Goal: Task Accomplishment & Management: Complete application form

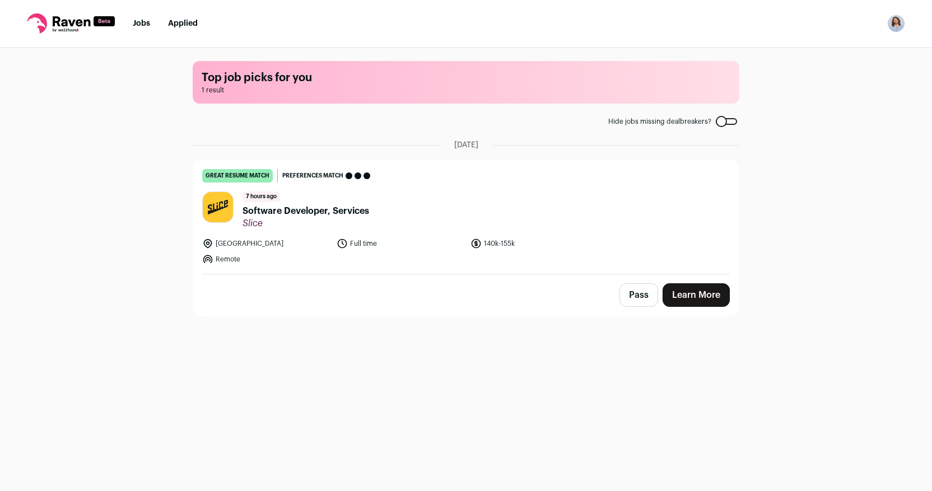
click at [330, 207] on span "Software Developer, Services" at bounding box center [306, 210] width 127 height 13
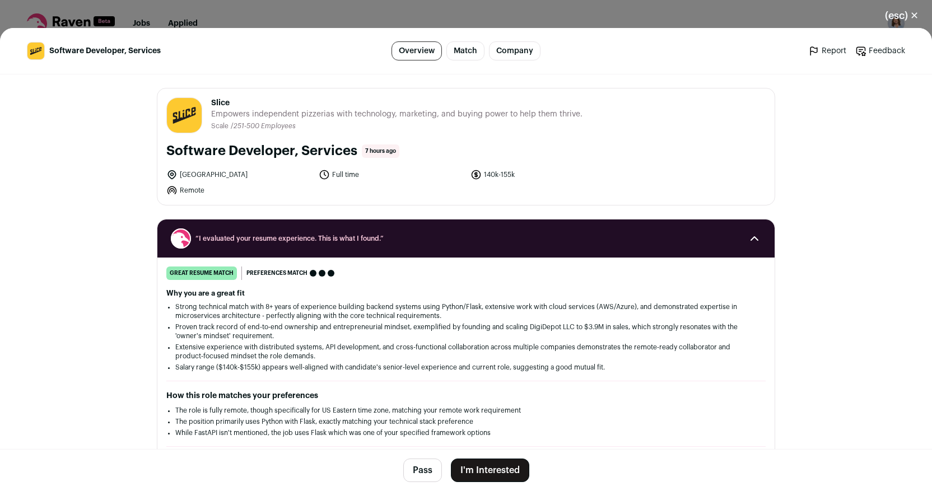
click at [476, 468] on button "I'm Interested" at bounding box center [490, 471] width 78 height 24
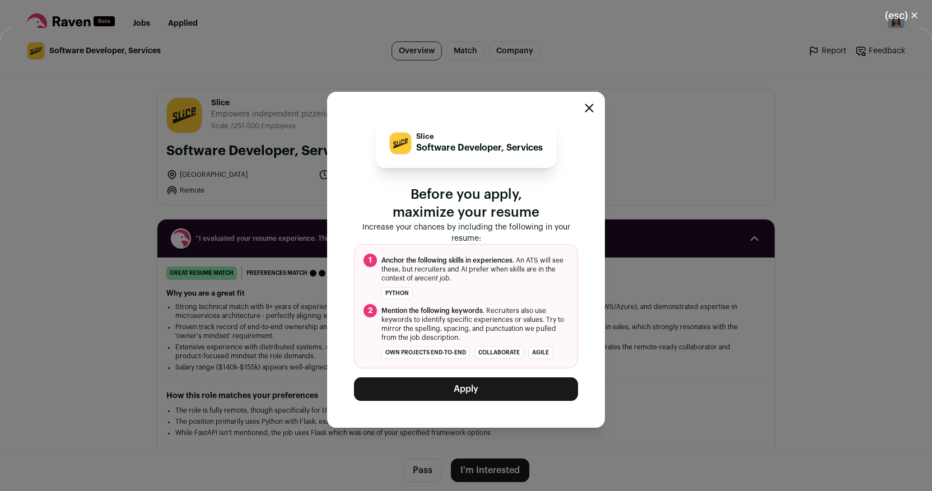
click at [439, 378] on button "Apply" at bounding box center [466, 390] width 224 height 24
